Goal: Information Seeking & Learning: Learn about a topic

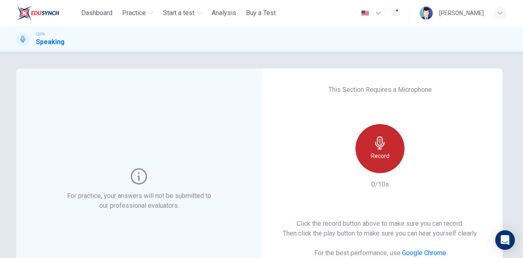
click at [374, 139] on icon "button" at bounding box center [380, 143] width 13 height 13
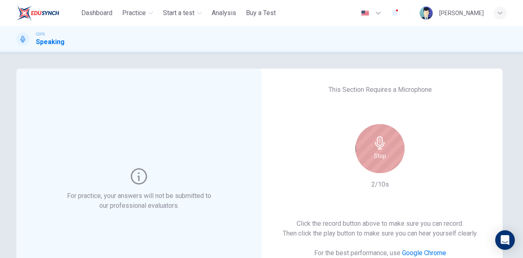
click at [374, 139] on icon "button" at bounding box center [380, 143] width 13 height 13
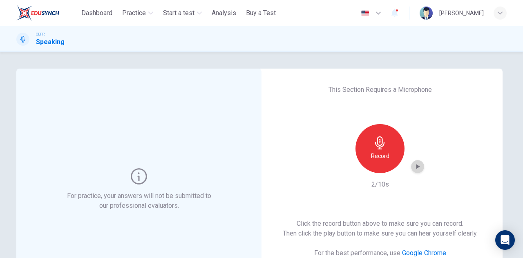
click at [414, 171] on icon "button" at bounding box center [418, 167] width 8 height 8
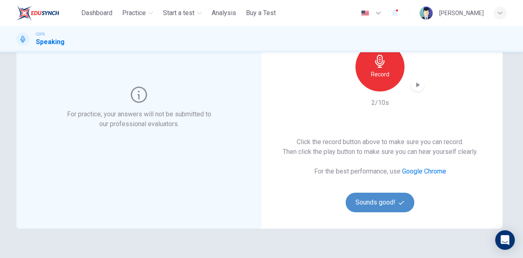
click at [381, 206] on button "Sounds good!" at bounding box center [380, 203] width 69 height 20
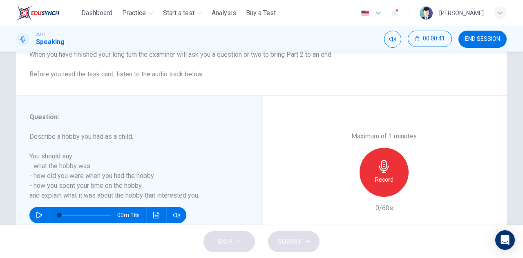
scroll to position [123, 0]
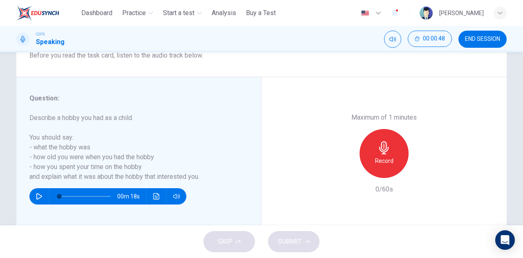
click at [40, 198] on icon "button" at bounding box center [39, 196] width 7 height 7
type input "*"
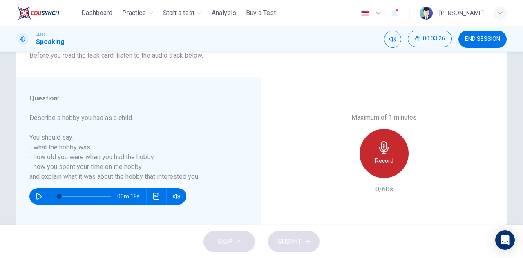
click at [384, 155] on div "Record" at bounding box center [384, 153] width 49 height 49
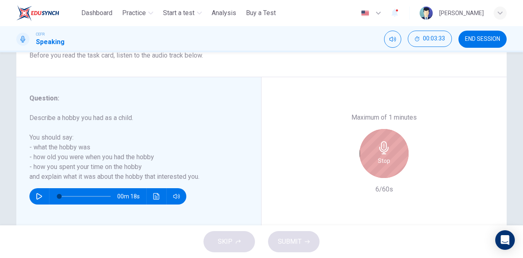
click at [388, 157] on h6 "Stop" at bounding box center [384, 161] width 12 height 10
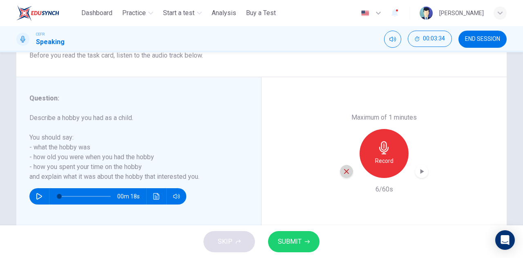
click at [345, 168] on icon "button" at bounding box center [346, 171] width 7 height 7
click at [379, 148] on icon "button" at bounding box center [384, 147] width 13 height 13
click at [343, 172] on icon "button" at bounding box center [346, 171] width 7 height 7
click at [392, 150] on div "Record" at bounding box center [384, 153] width 49 height 49
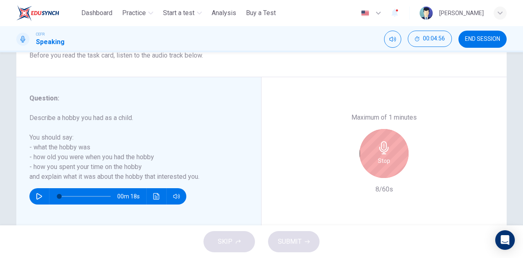
click at [364, 149] on div "Stop" at bounding box center [384, 153] width 49 height 49
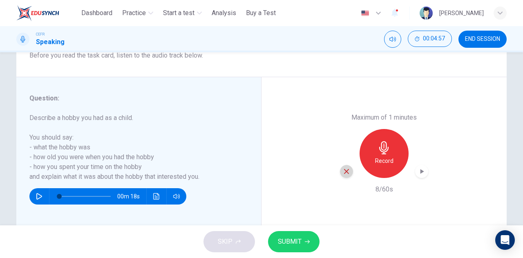
click at [347, 170] on icon "button" at bounding box center [346, 171] width 7 height 7
click at [384, 150] on icon "button" at bounding box center [384, 147] width 13 height 13
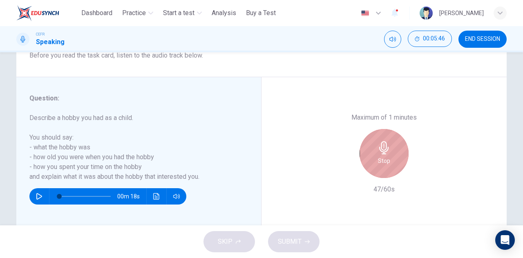
click at [390, 143] on div "Stop" at bounding box center [384, 153] width 49 height 49
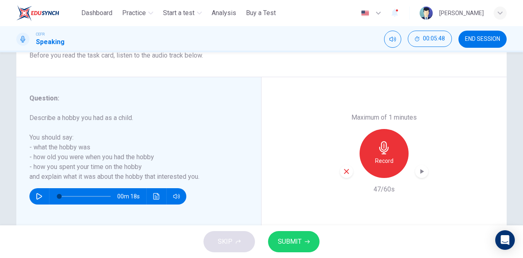
click at [343, 171] on icon "button" at bounding box center [346, 171] width 7 height 7
click at [393, 141] on div "Record" at bounding box center [384, 153] width 49 height 49
click at [421, 172] on icon "button" at bounding box center [422, 172] width 8 height 8
click at [305, 240] on icon "button" at bounding box center [307, 242] width 5 height 5
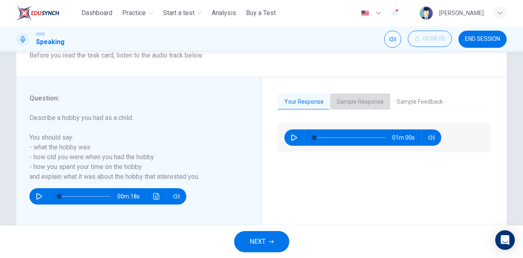
click at [347, 96] on button "Sample Response" at bounding box center [360, 102] width 60 height 17
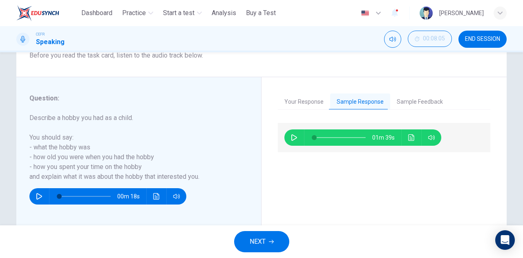
click at [293, 139] on icon "button" at bounding box center [295, 138] width 6 height 7
click at [293, 139] on icon "button" at bounding box center [294, 137] width 4 height 5
click at [293, 139] on icon "button" at bounding box center [295, 138] width 6 height 7
click at [436, 99] on button "Sample Feedback" at bounding box center [420, 102] width 59 height 17
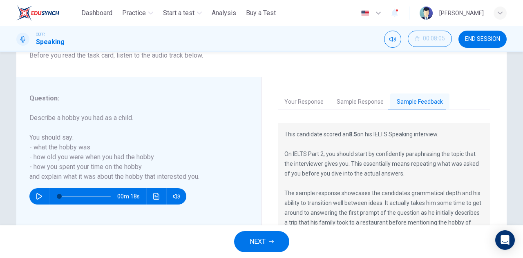
scroll to position [41, 0]
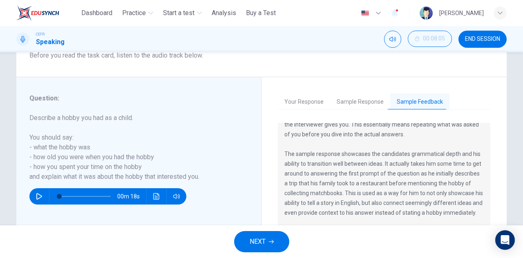
click at [360, 97] on button "Sample Response" at bounding box center [360, 102] width 60 height 17
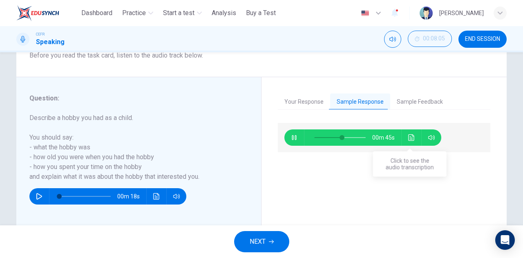
click at [412, 141] on button "Click to see the audio transcription" at bounding box center [411, 138] width 13 height 16
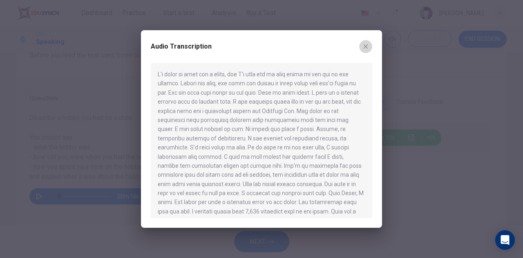
click at [366, 48] on icon "button" at bounding box center [366, 46] width 7 height 7
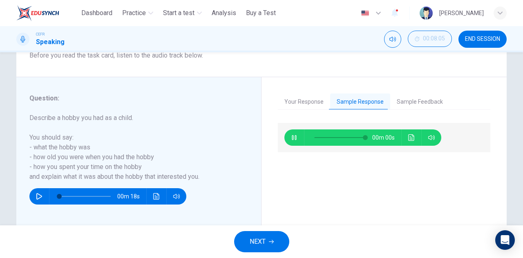
type input "*"
click at [264, 243] on span "NEXT" at bounding box center [258, 241] width 16 height 11
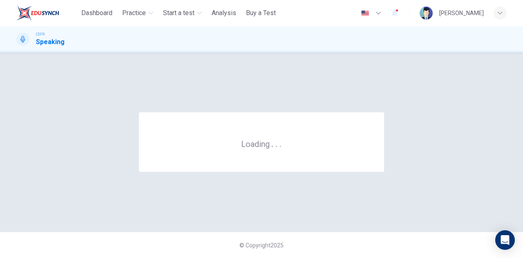
scroll to position [0, 0]
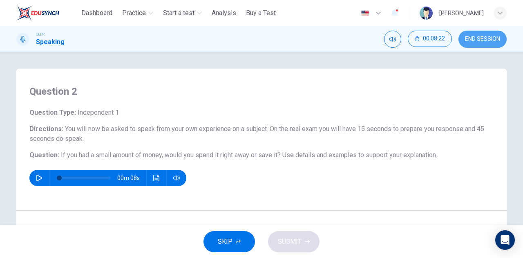
click at [492, 41] on span "END SESSION" at bounding box center [482, 39] width 35 height 7
